Goal: Information Seeking & Learning: Learn about a topic

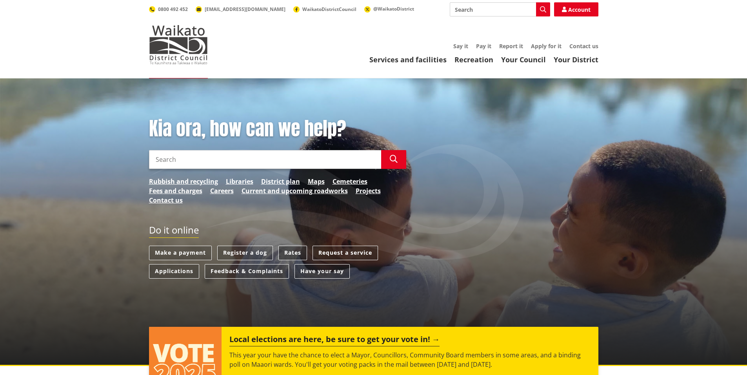
click at [294, 253] on link "Rates" at bounding box center [292, 253] width 29 height 15
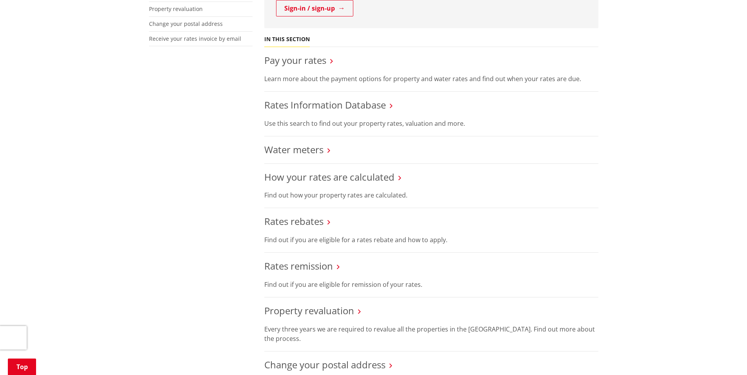
scroll to position [275, 0]
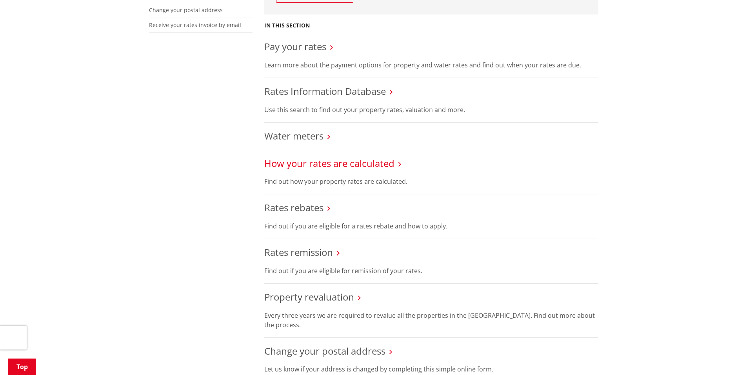
click at [319, 166] on link "How your rates are calculated" at bounding box center [329, 163] width 130 height 13
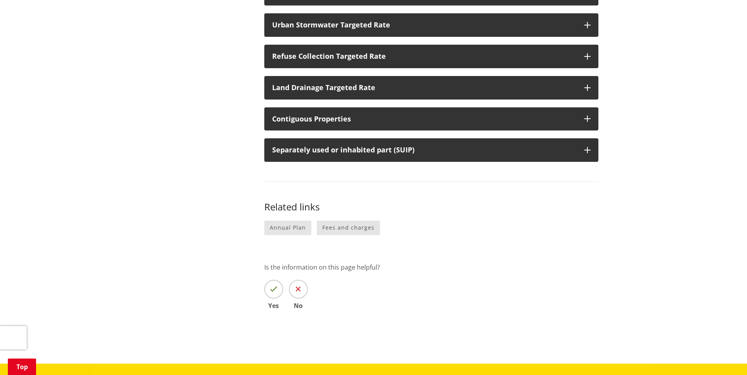
scroll to position [392, 0]
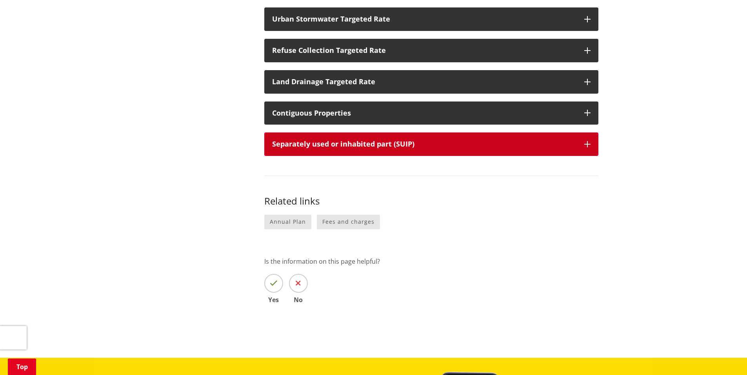
click at [586, 144] on icon "button" at bounding box center [587, 144] width 6 height 6
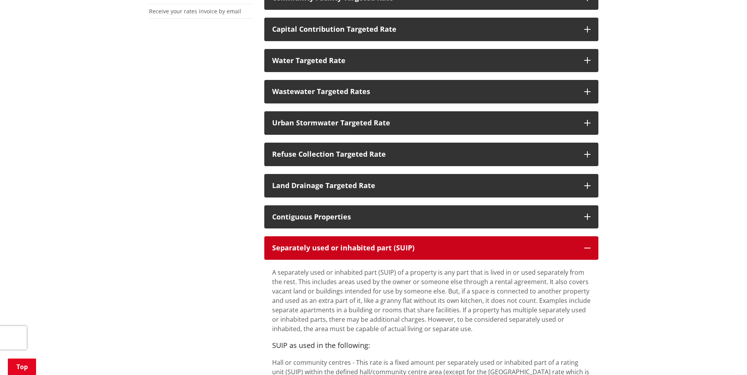
scroll to position [275, 0]
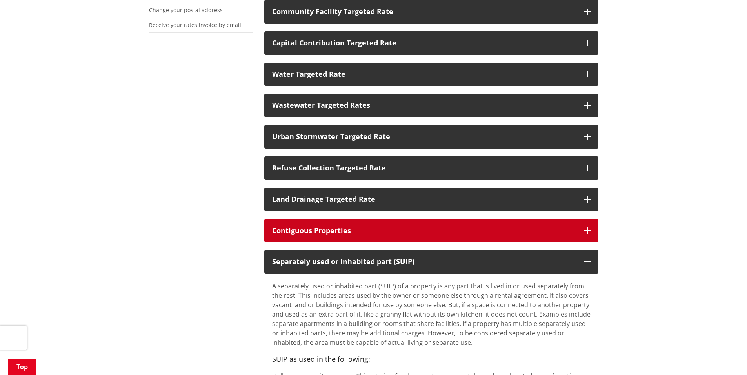
click at [590, 234] on button "Contiguous Properties" at bounding box center [431, 231] width 334 height 24
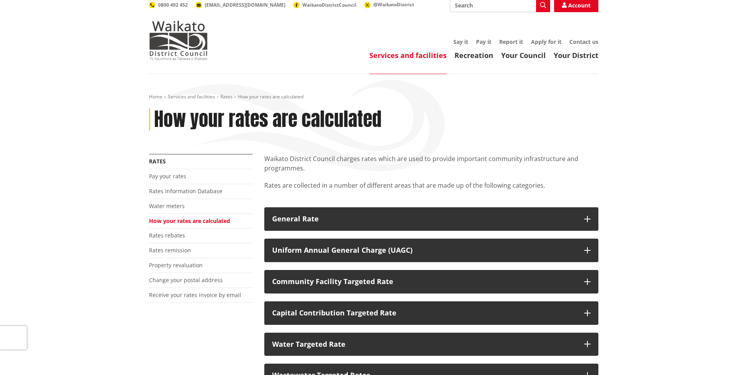
scroll to position [0, 0]
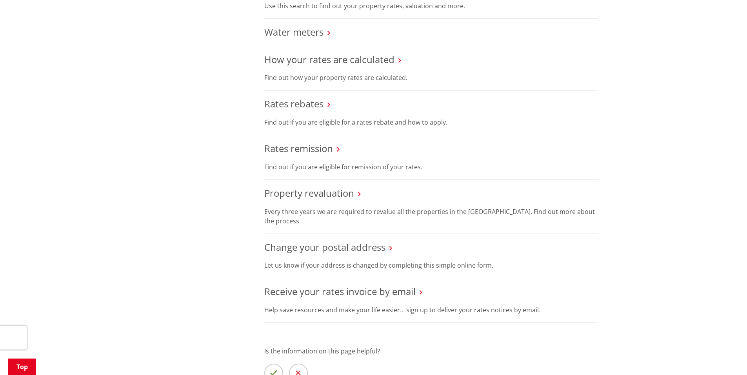
scroll to position [392, 0]
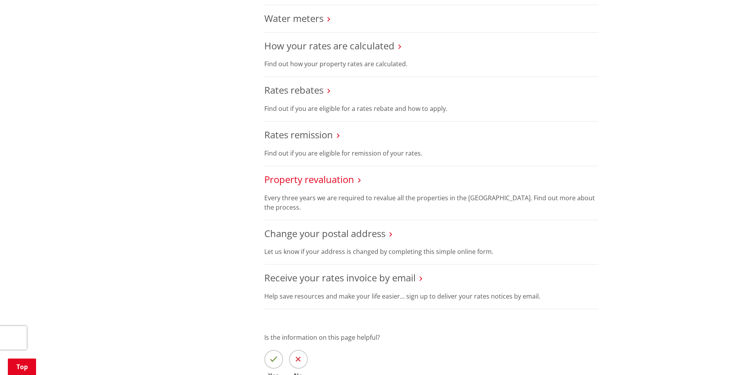
click at [302, 179] on link "Property revaluation" at bounding box center [309, 179] width 90 height 13
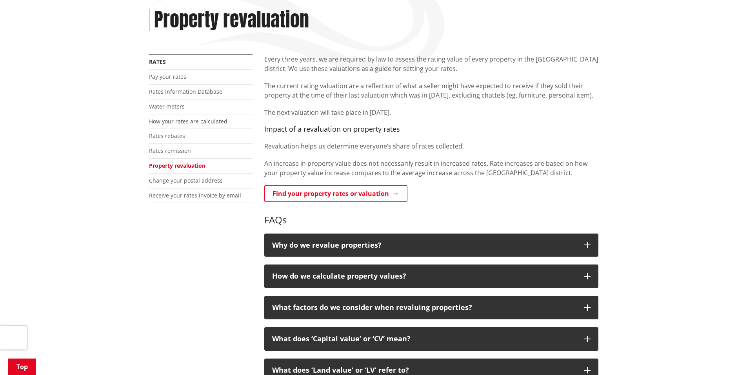
scroll to position [118, 0]
